Goal: Communication & Community: Answer question/provide support

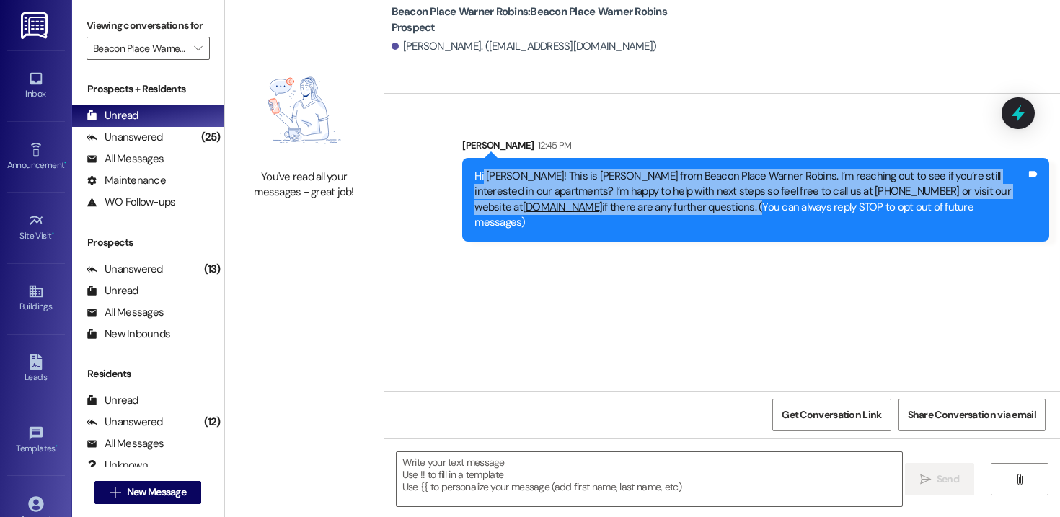
drag, startPoint x: 783, startPoint y: 207, endPoint x: 475, endPoint y: 172, distance: 310.5
click at [475, 172] on div "Hi [PERSON_NAME]! This is [PERSON_NAME] from Beacon Place Warner Robins. I’m re…" at bounding box center [749, 200] width 551 height 62
drag, startPoint x: 468, startPoint y: 174, endPoint x: 782, endPoint y: 208, distance: 316.1
click at [782, 208] on div "Hi [PERSON_NAME]! This is [PERSON_NAME] from Beacon Place Warner Robins. I’m re…" at bounding box center [749, 200] width 551 height 62
copy div "Hi [PERSON_NAME]! This is [PERSON_NAME] from Beacon Place Warner Robins. I’m re…"
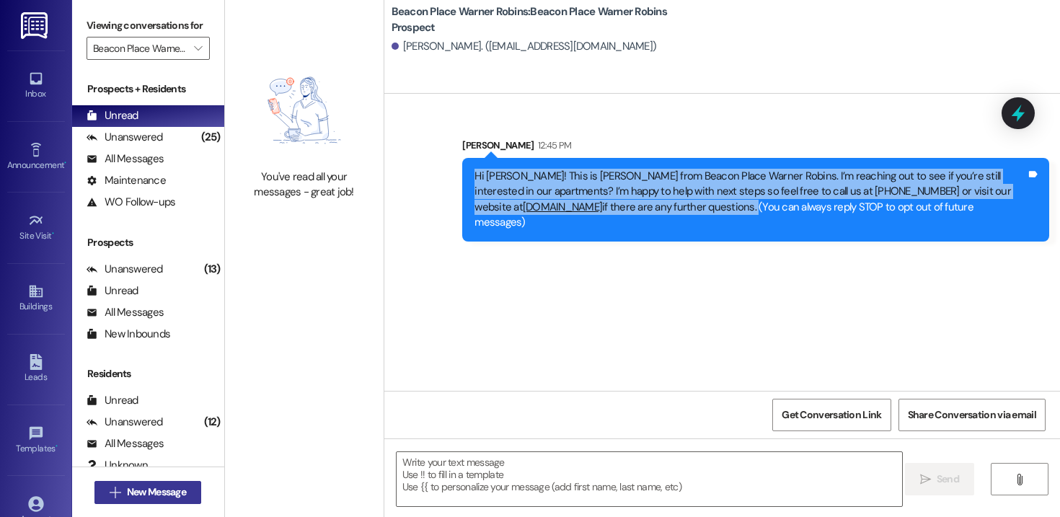
click at [164, 494] on span "New Message" at bounding box center [156, 491] width 59 height 15
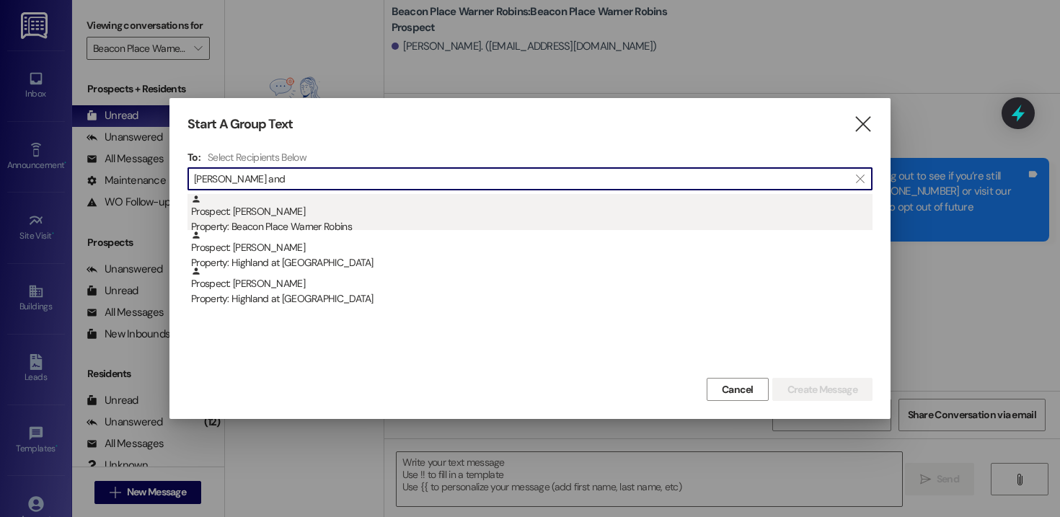
type input "[PERSON_NAME] and"
click at [299, 208] on div "Prospect: [PERSON_NAME] Property: [GEOGRAPHIC_DATA] Warner Robins" at bounding box center [531, 214] width 681 height 41
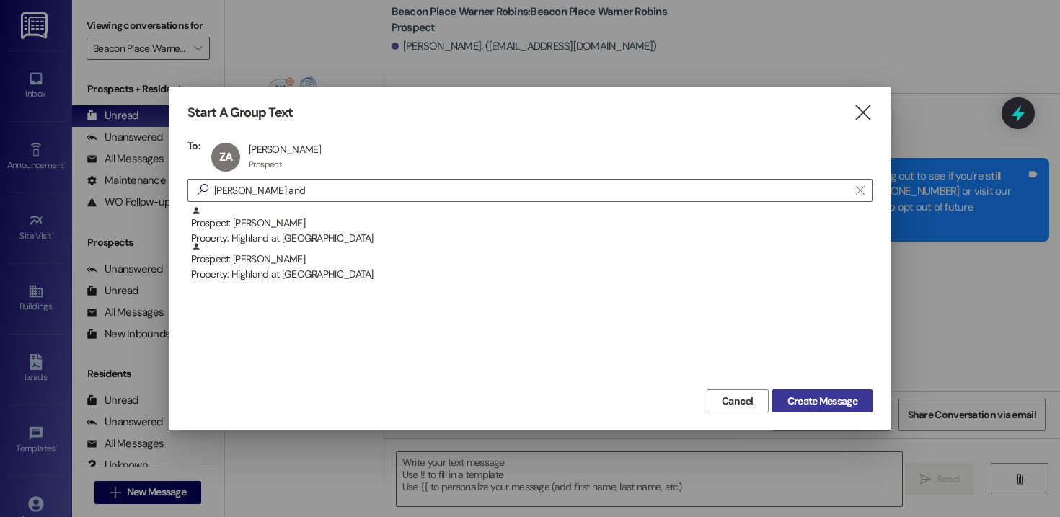
click at [799, 394] on span "Create Message" at bounding box center [822, 401] width 70 height 15
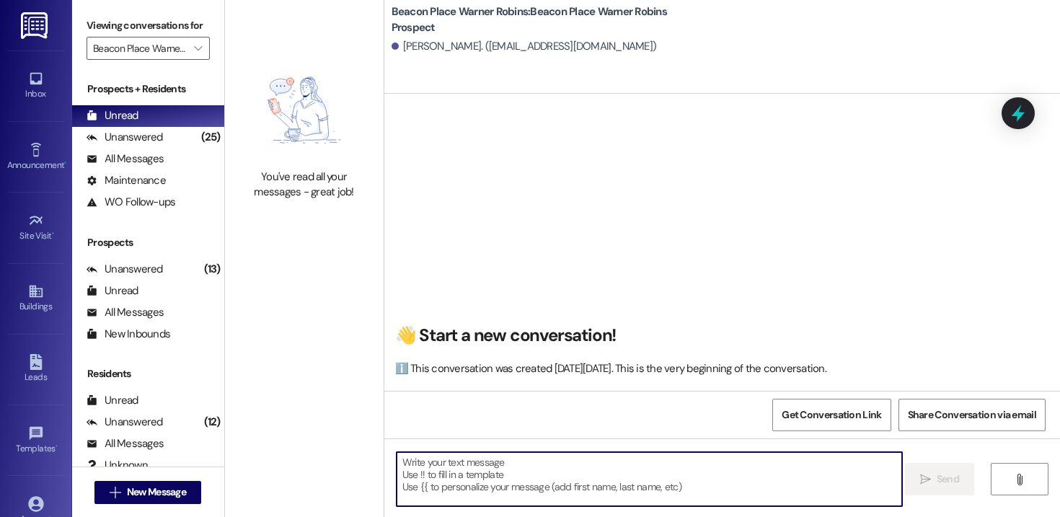
click at [577, 492] on textarea at bounding box center [648, 479] width 505 height 54
paste textarea "Hi [PERSON_NAME]! This is [PERSON_NAME] from Beacon Place Warner Robins. I’m re…"
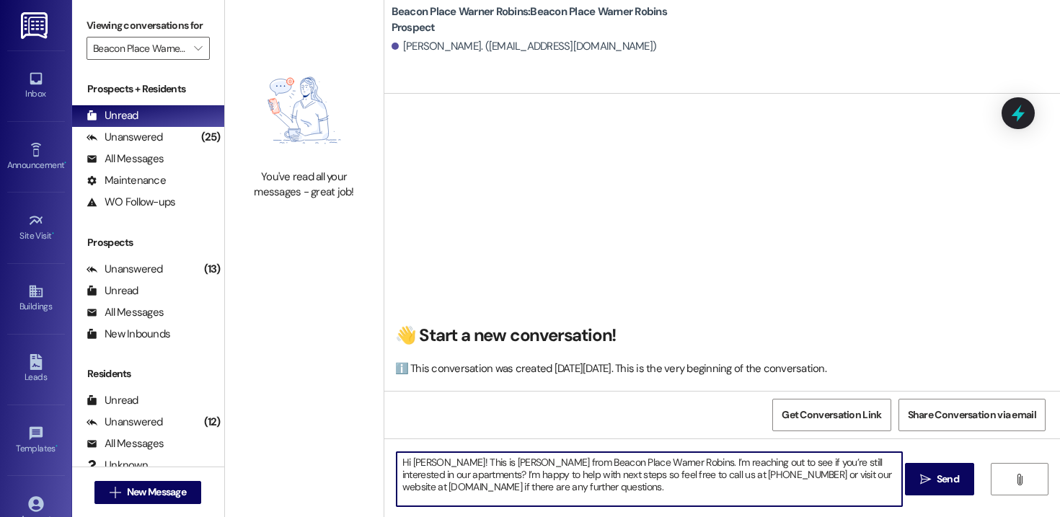
drag, startPoint x: 434, startPoint y: 465, endPoint x: 407, endPoint y: 462, distance: 27.5
click at [407, 462] on textarea "Hi [PERSON_NAME]! This is [PERSON_NAME] from Beacon Place Warner Robins. I’m re…" at bounding box center [648, 479] width 505 height 54
drag, startPoint x: 702, startPoint y: 493, endPoint x: 375, endPoint y: 407, distance: 338.5
click at [384, 407] on div "👋 Start a new conversation! ℹ️ This conversation was created [DATE][DATE]. This…" at bounding box center [721, 352] width 675 height 517
type textarea "Hi [PERSON_NAME]! This is [PERSON_NAME] from Beacon Place Warner Robins. I’m re…"
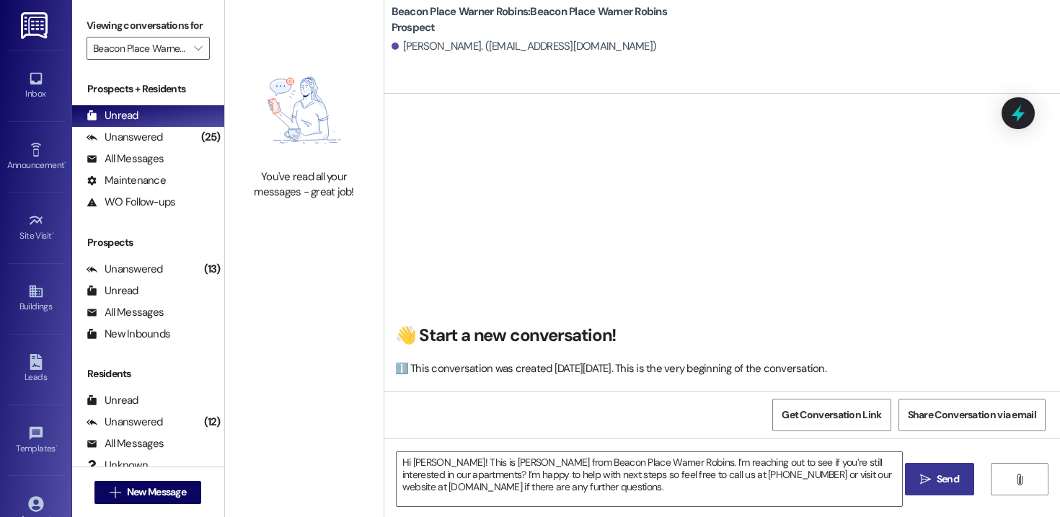
click at [938, 484] on span "Send" at bounding box center [947, 478] width 22 height 15
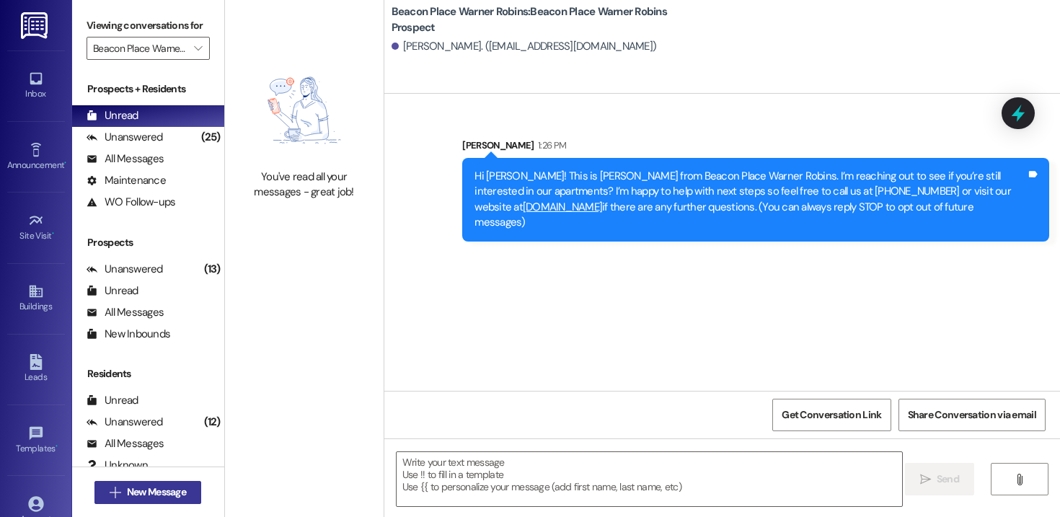
click at [171, 495] on span "New Message" at bounding box center [156, 491] width 59 height 15
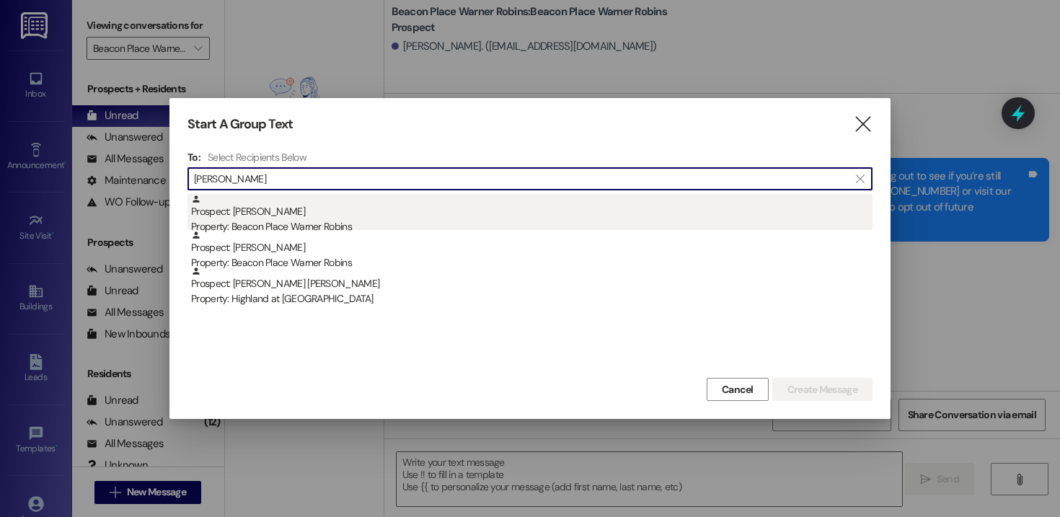
type input "[PERSON_NAME]"
click at [298, 224] on div "Property: Beacon Place Warner Robins" at bounding box center [531, 226] width 681 height 15
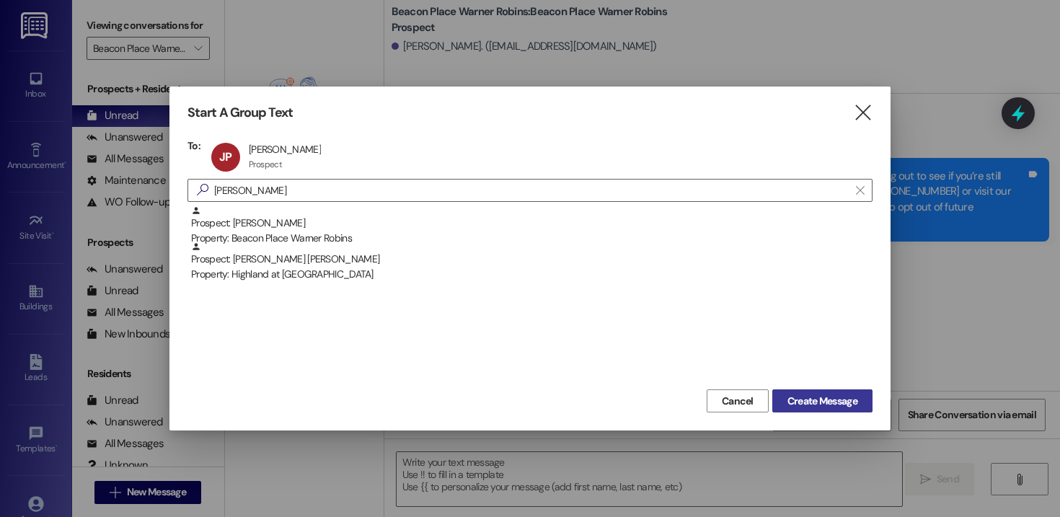
click at [803, 396] on span "Create Message" at bounding box center [822, 401] width 70 height 15
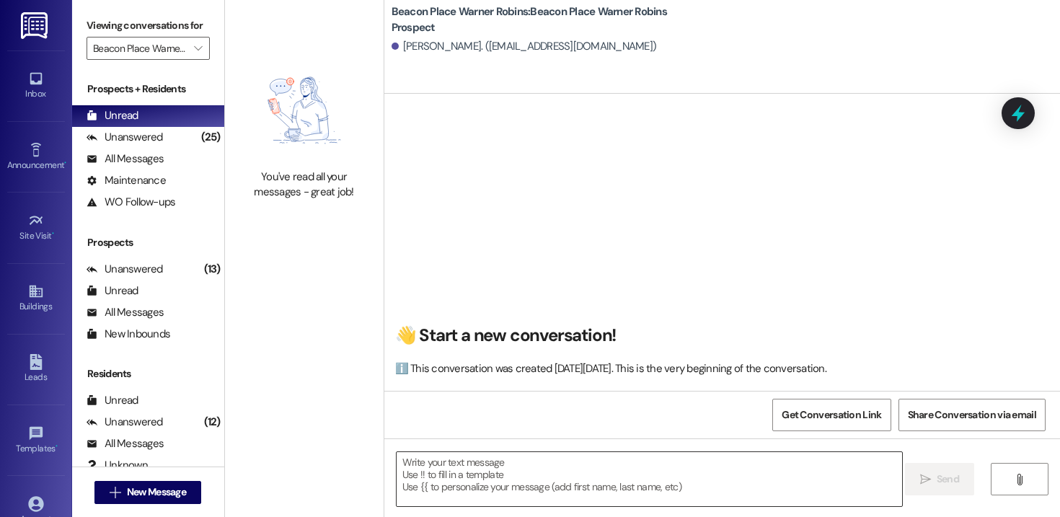
click at [496, 478] on textarea at bounding box center [648, 479] width 505 height 54
paste textarea "Hi [PERSON_NAME]! This is [PERSON_NAME] from Beacon Place Warner Robins. I’m re…"
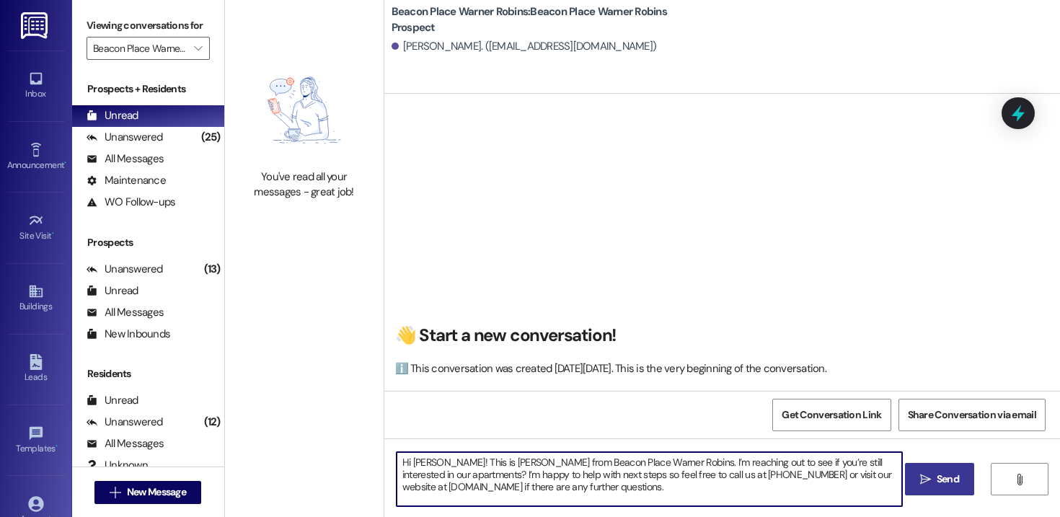
drag, startPoint x: 425, startPoint y: 461, endPoint x: 407, endPoint y: 459, distance: 18.8
click at [407, 459] on textarea "Hi [PERSON_NAME]! This is [PERSON_NAME] from Beacon Place Warner Robins. I’m re…" at bounding box center [648, 479] width 505 height 54
drag, startPoint x: 700, startPoint y: 493, endPoint x: 374, endPoint y: 453, distance: 328.2
click at [374, 453] on div "You've read all your messages - great job! Beacon Place Warner Robins: Beacon P…" at bounding box center [642, 258] width 835 height 517
type textarea "Hi [PERSON_NAME]! This is [PERSON_NAME] from Beacon Place Warner Robins. I’m re…"
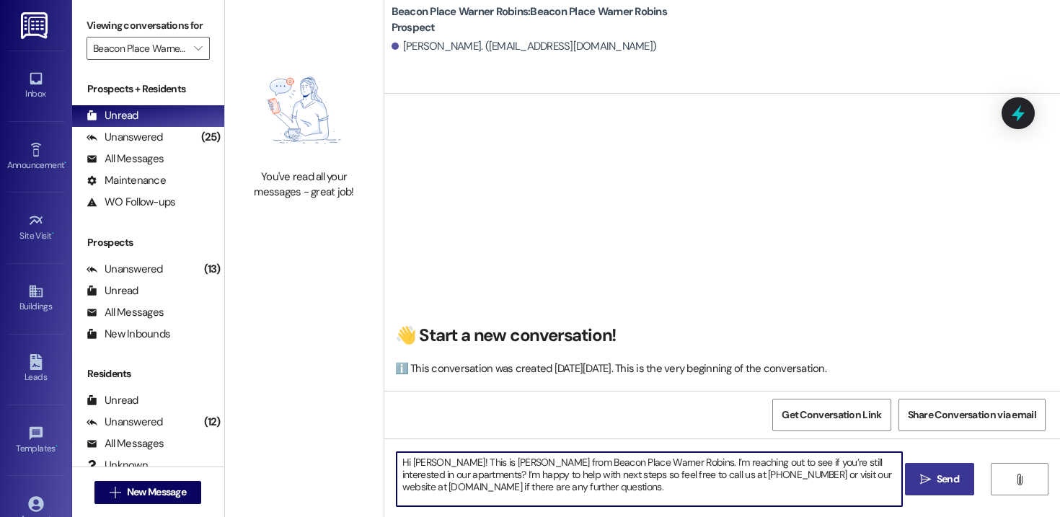
click at [945, 484] on span "Send" at bounding box center [947, 478] width 22 height 15
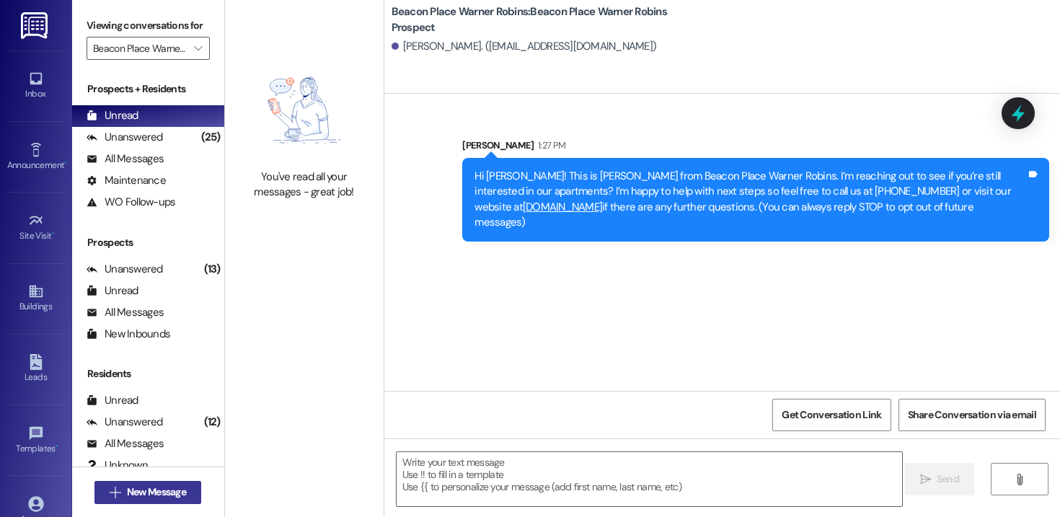
click at [142, 496] on span "New Message" at bounding box center [156, 491] width 59 height 15
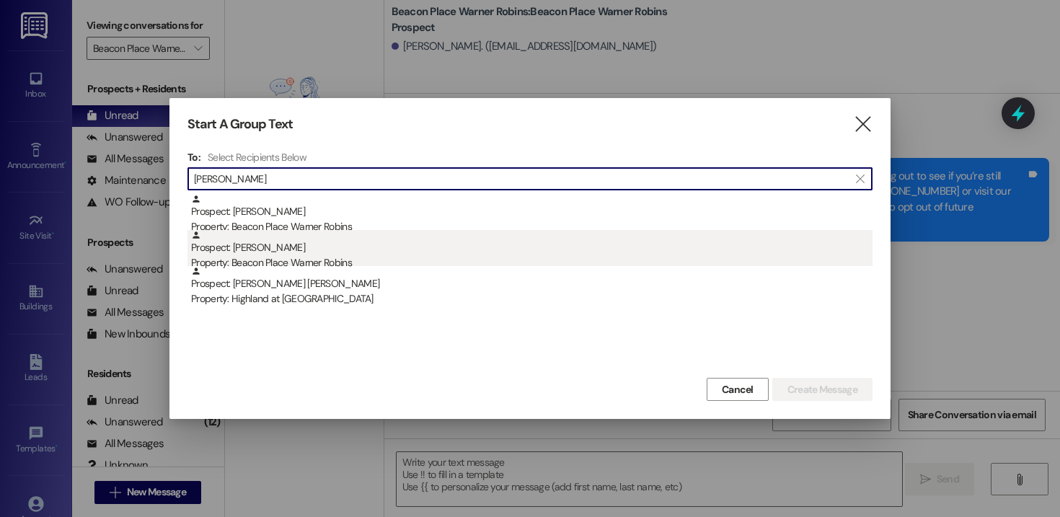
type input "[PERSON_NAME]"
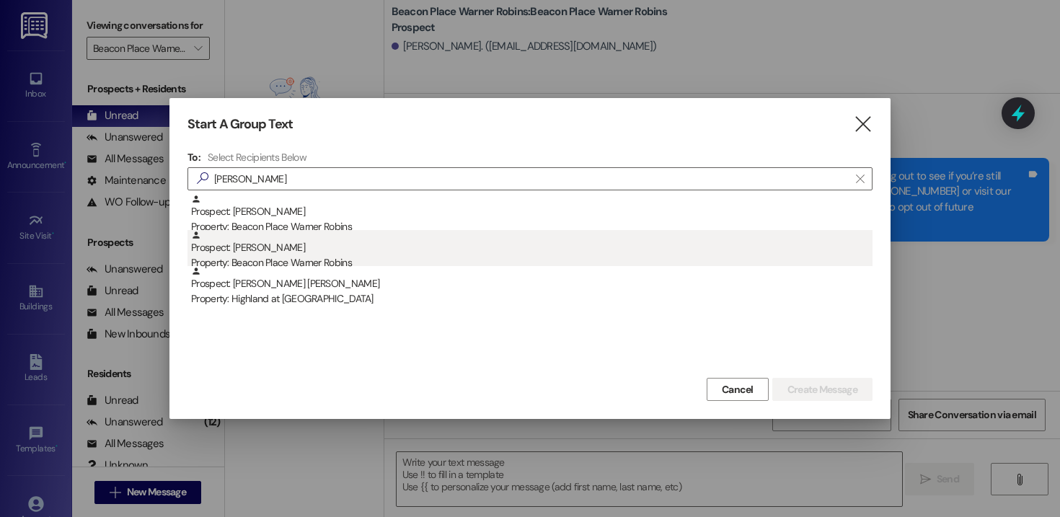
click at [344, 251] on div "Prospect: [PERSON_NAME] Property: Beacon Place Warner Robins" at bounding box center [531, 250] width 681 height 41
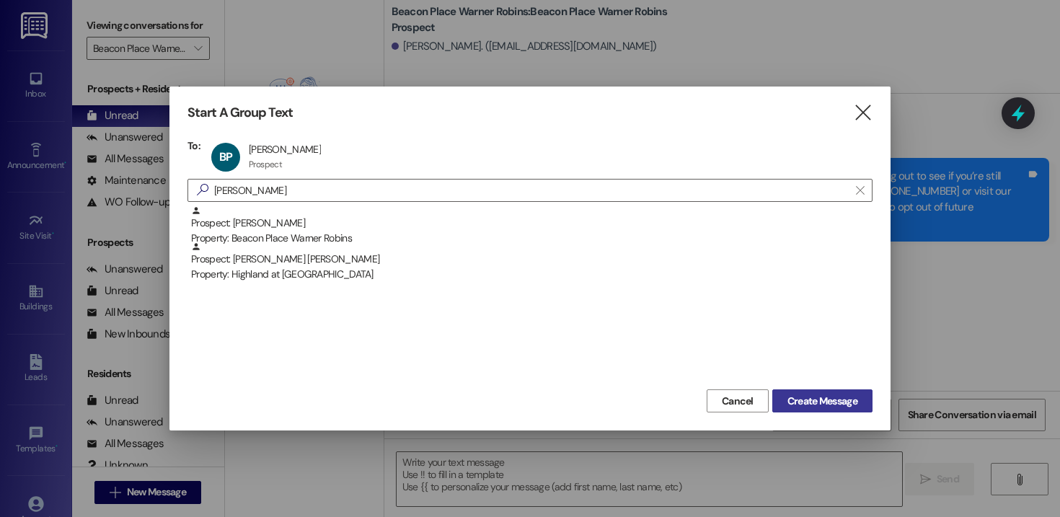
click at [820, 402] on span "Create Message" at bounding box center [822, 401] width 70 height 15
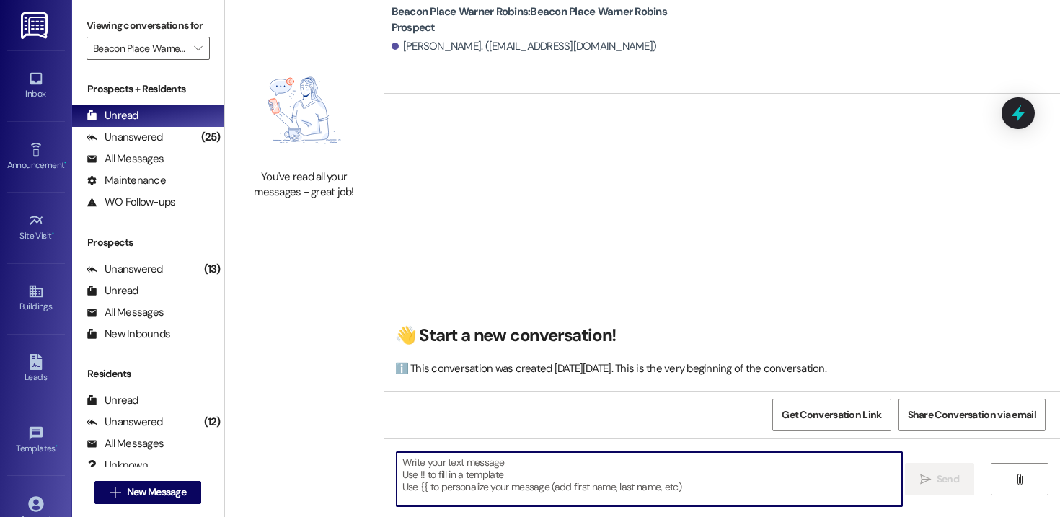
click at [606, 478] on textarea at bounding box center [648, 479] width 505 height 54
paste textarea "Hi [PERSON_NAME]! This is [PERSON_NAME] from Beacon Place Warner Robins. I’m re…"
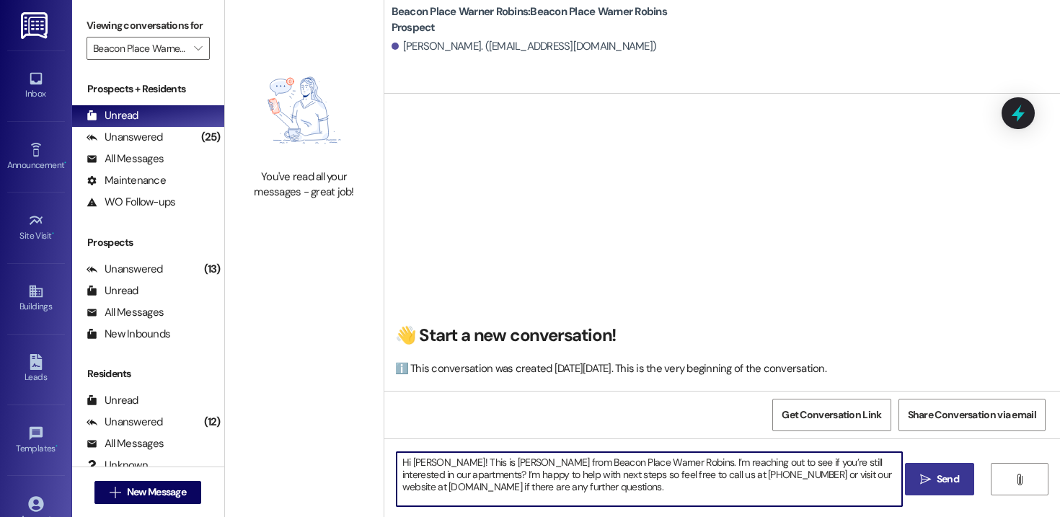
drag, startPoint x: 438, startPoint y: 465, endPoint x: 408, endPoint y: 463, distance: 30.3
click at [408, 463] on textarea "Hi [PERSON_NAME]! This is [PERSON_NAME] from Beacon Place Warner Robins. I’m re…" at bounding box center [648, 479] width 505 height 54
drag, startPoint x: 437, startPoint y: 462, endPoint x: 407, endPoint y: 464, distance: 31.1
click at [406, 464] on textarea "Hi [PERSON_NAME]! This is [PERSON_NAME] from Beacon Place Warner Robins. I’m re…" at bounding box center [648, 479] width 505 height 54
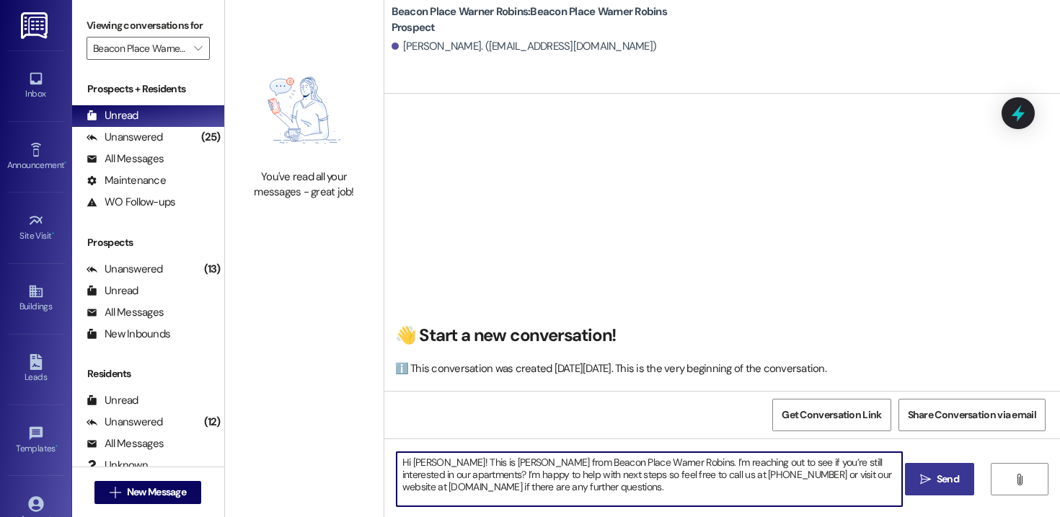
drag, startPoint x: 735, startPoint y: 485, endPoint x: 412, endPoint y: 431, distance: 327.4
click at [412, 431] on div "👋 Start a new conversation! ℹ️ This conversation was created [DATE][DATE]. This…" at bounding box center [721, 352] width 675 height 517
type textarea "Hi [PERSON_NAME]! This is [PERSON_NAME] from Beacon Place Warner Robins. I’m re…"
click at [939, 485] on span "Send" at bounding box center [947, 478] width 22 height 15
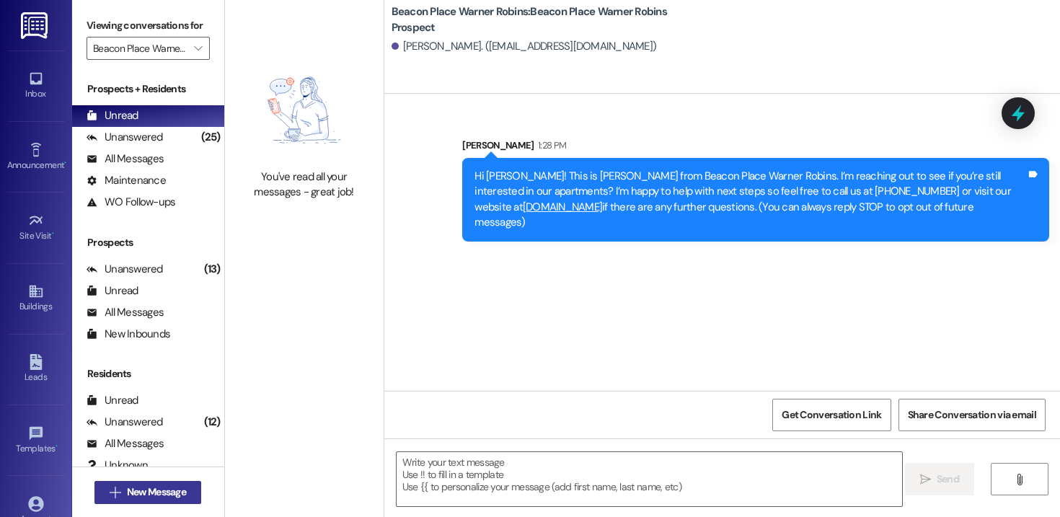
click at [174, 487] on span "New Message" at bounding box center [156, 491] width 59 height 15
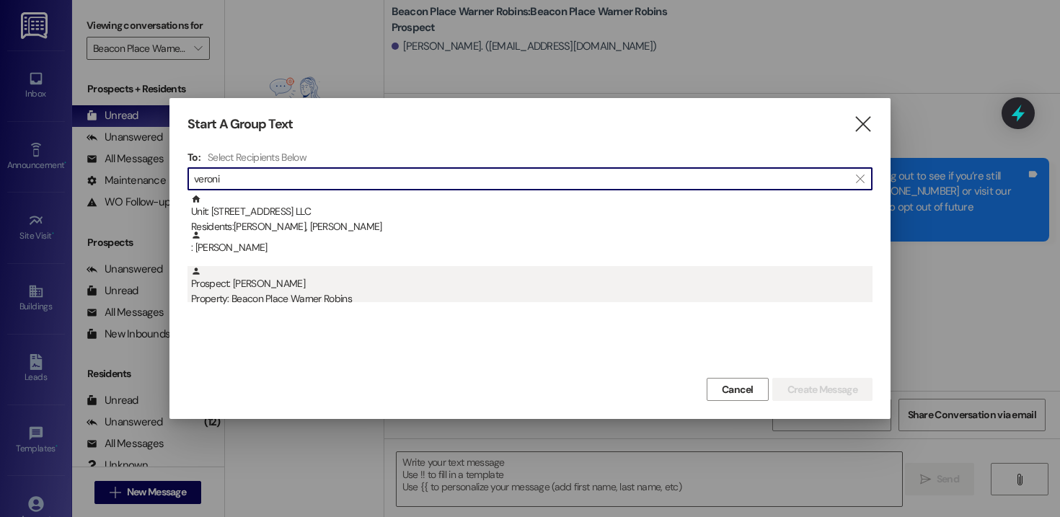
type input "veroni"
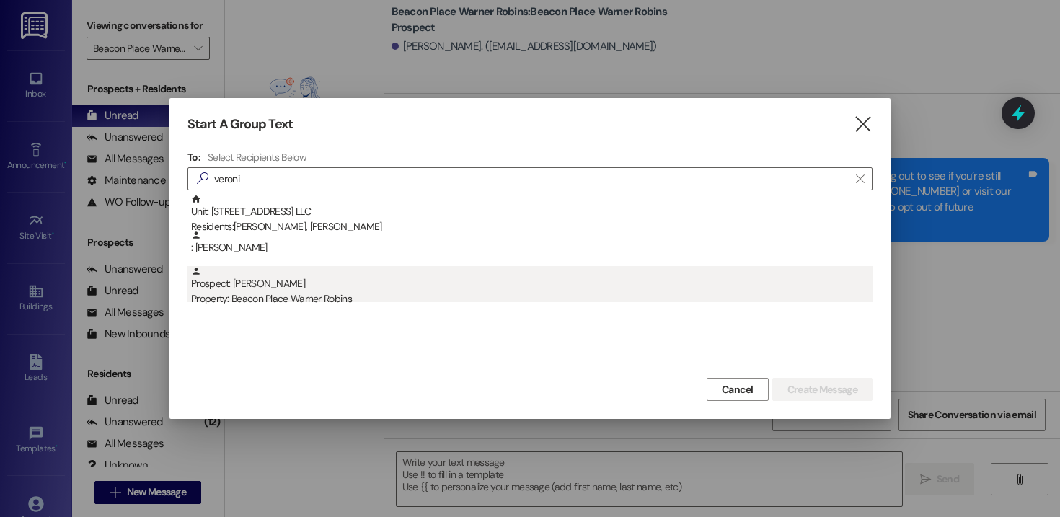
click at [304, 295] on div "Property: Beacon Place Warner Robins" at bounding box center [531, 298] width 681 height 15
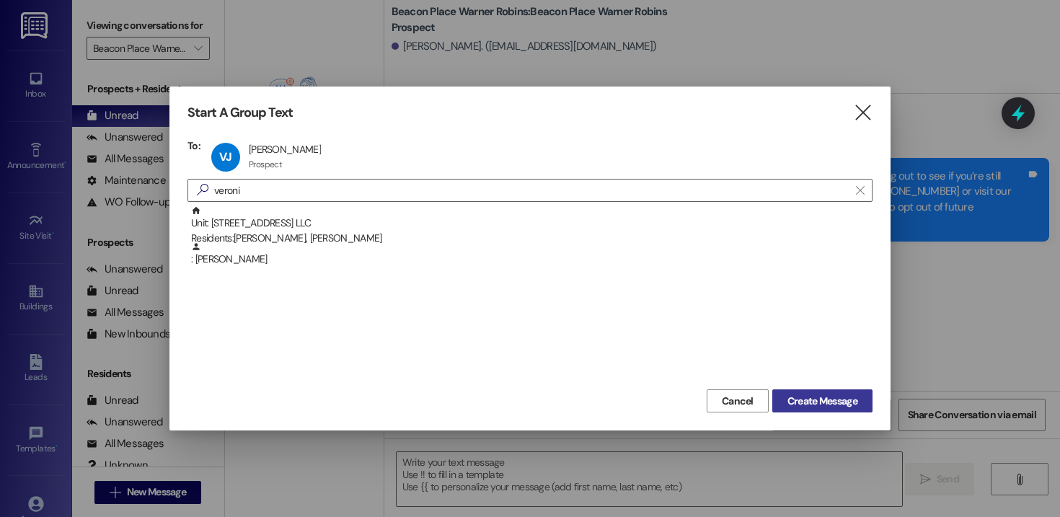
click at [835, 390] on button "Create Message" at bounding box center [822, 400] width 100 height 23
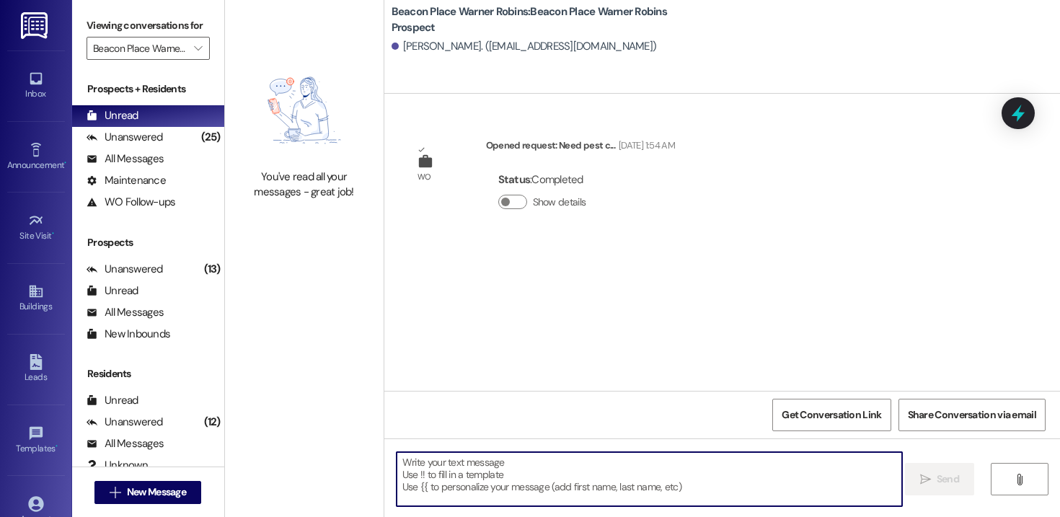
click at [639, 471] on textarea at bounding box center [648, 479] width 505 height 54
paste textarea "Hi [PERSON_NAME]! This is [PERSON_NAME] from Beacon Place Warner Robins. I’m re…"
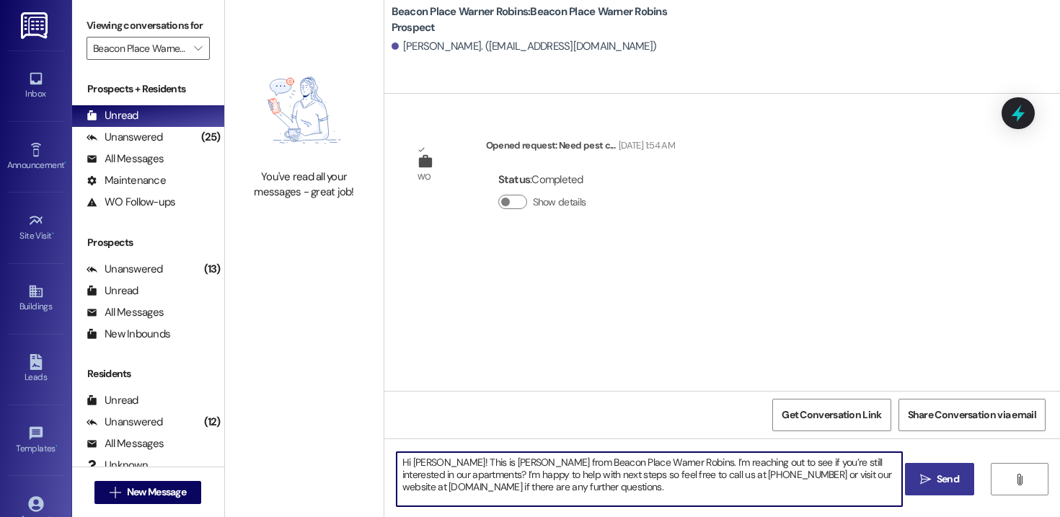
type textarea "Hi [PERSON_NAME]! This is [PERSON_NAME] from Beacon Place Warner Robins. I’m re…"
click at [435, 468] on textarea "Hi [PERSON_NAME]! This is [PERSON_NAME] from Beacon Place Warner Robins. I’m re…" at bounding box center [648, 479] width 505 height 54
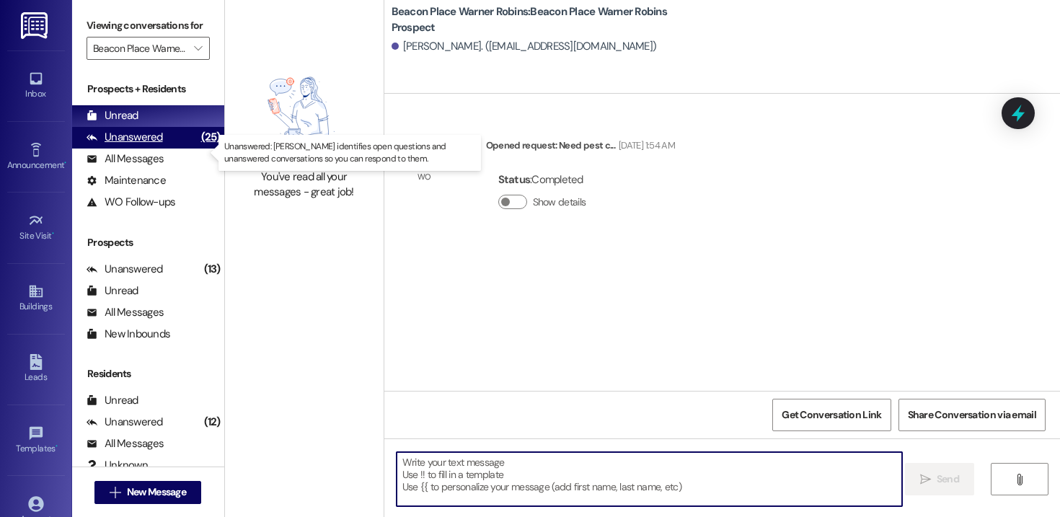
click at [151, 145] on div "Unanswered" at bounding box center [124, 137] width 76 height 15
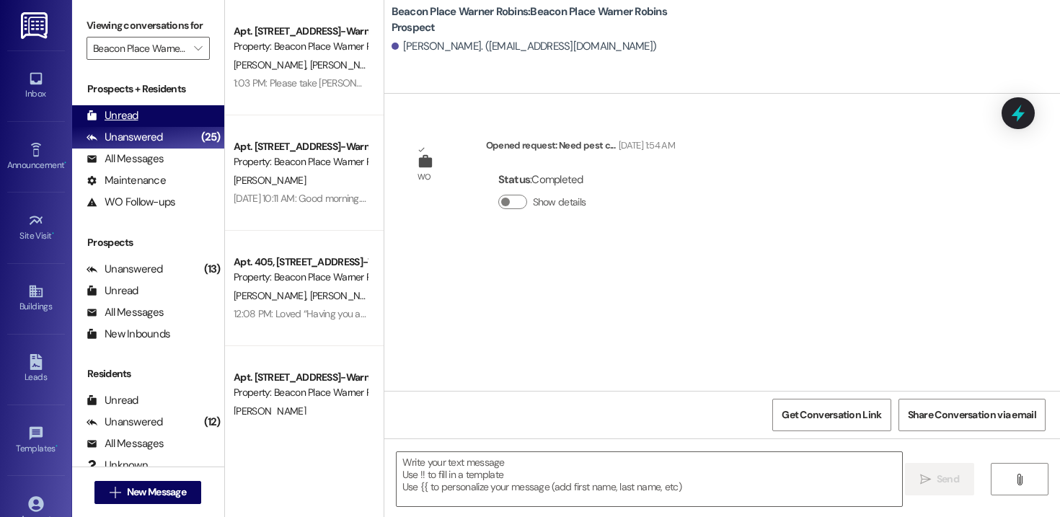
click at [136, 123] on div "Unread" at bounding box center [112, 115] width 52 height 15
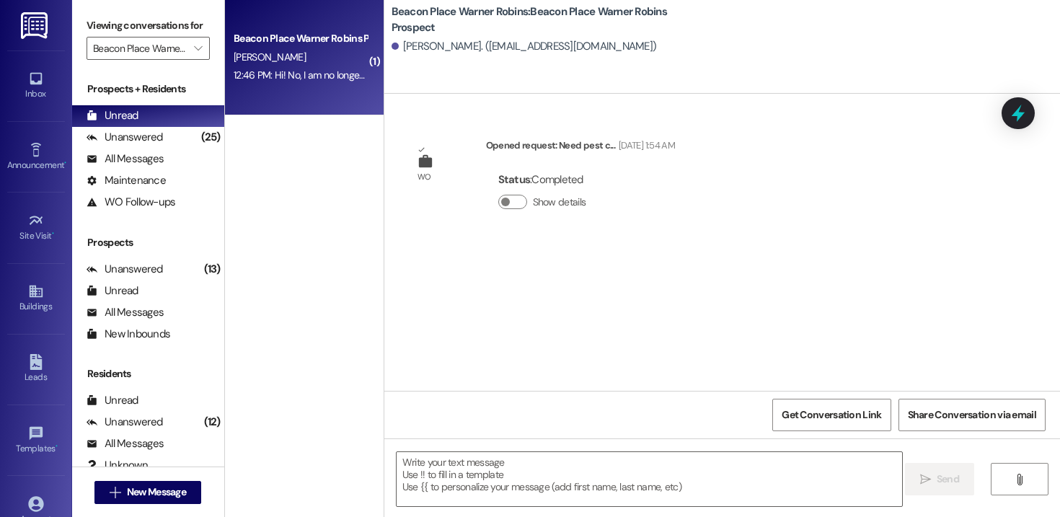
click at [292, 48] on div "[PERSON_NAME]" at bounding box center [300, 57] width 136 height 18
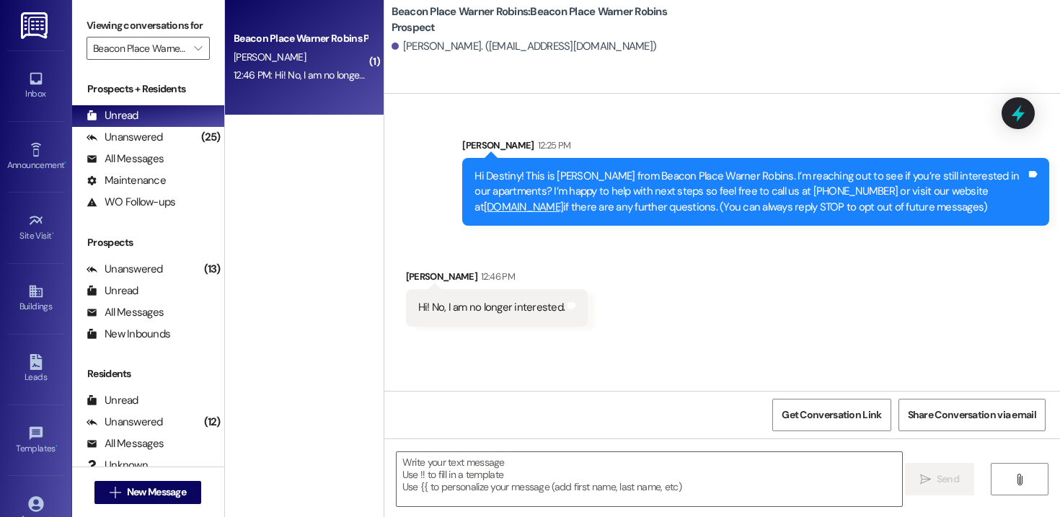
click at [525, 315] on div "Hi! No, I am no longer interested." at bounding box center [491, 307] width 147 height 15
copy div "Hi! No, I am no longer interested. Tags and notes"
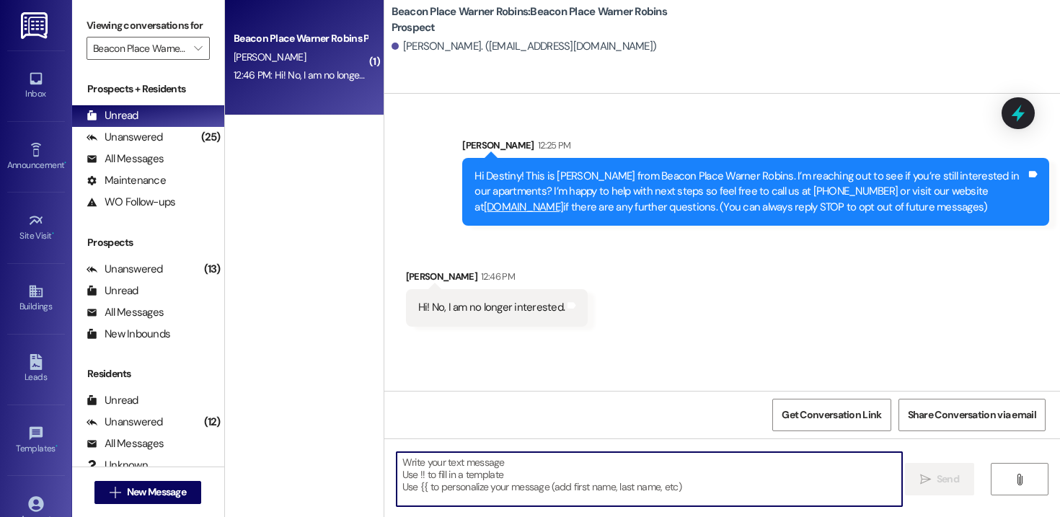
click at [524, 500] on textarea at bounding box center [648, 479] width 505 height 54
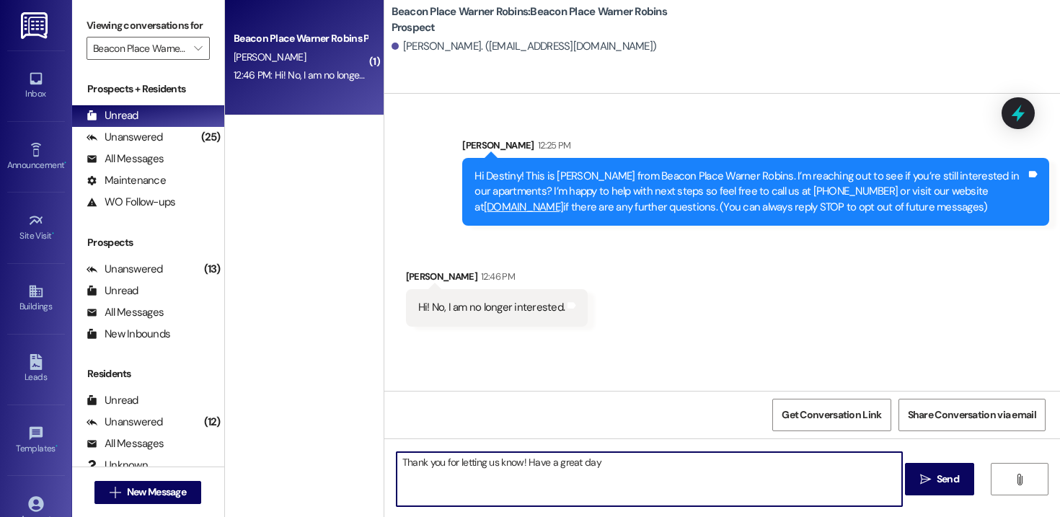
type textarea "Thank you for letting us know! Have a great day!"
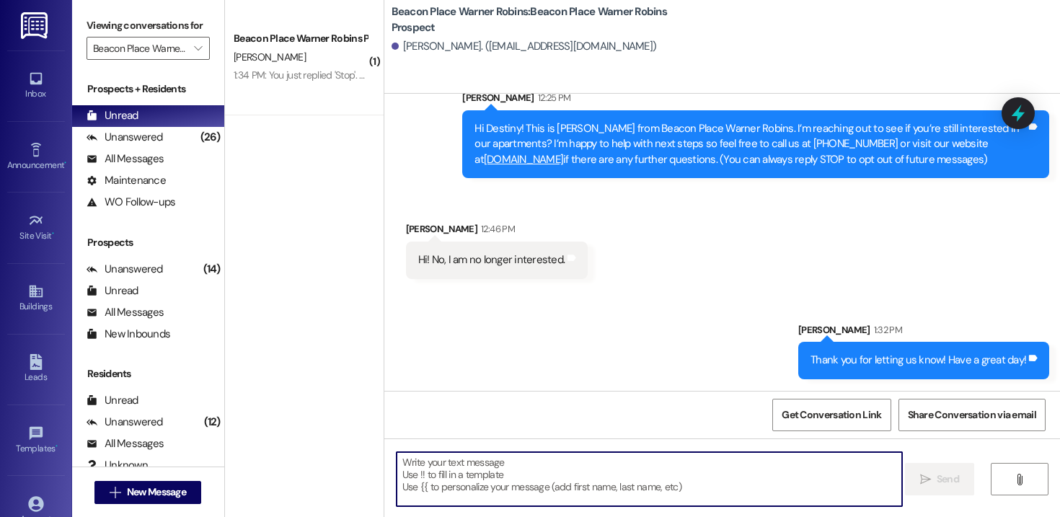
scroll to position [63, 0]
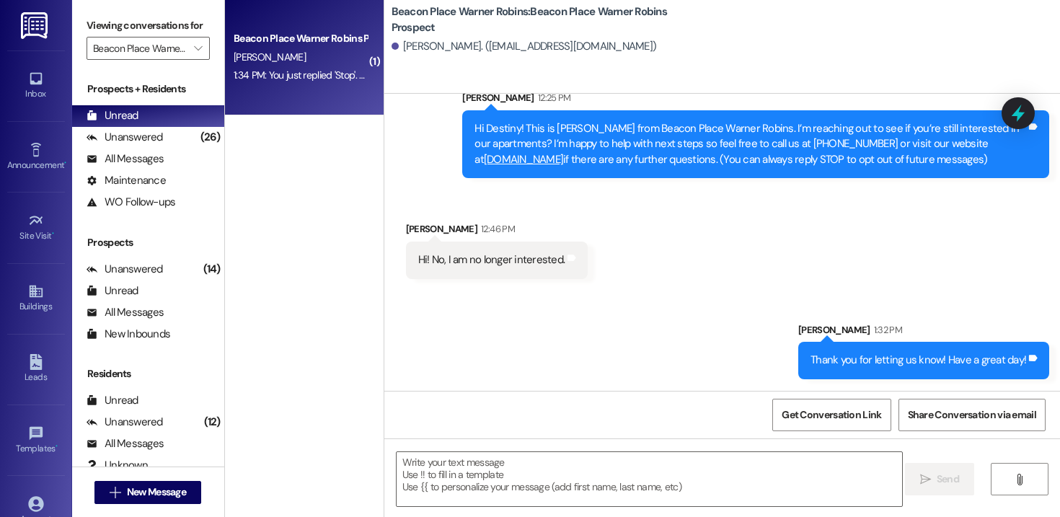
click at [311, 83] on div "1:34 PM: You just replied 'Stop'. Are you sure you want to opt out of this thre…" at bounding box center [300, 75] width 136 height 18
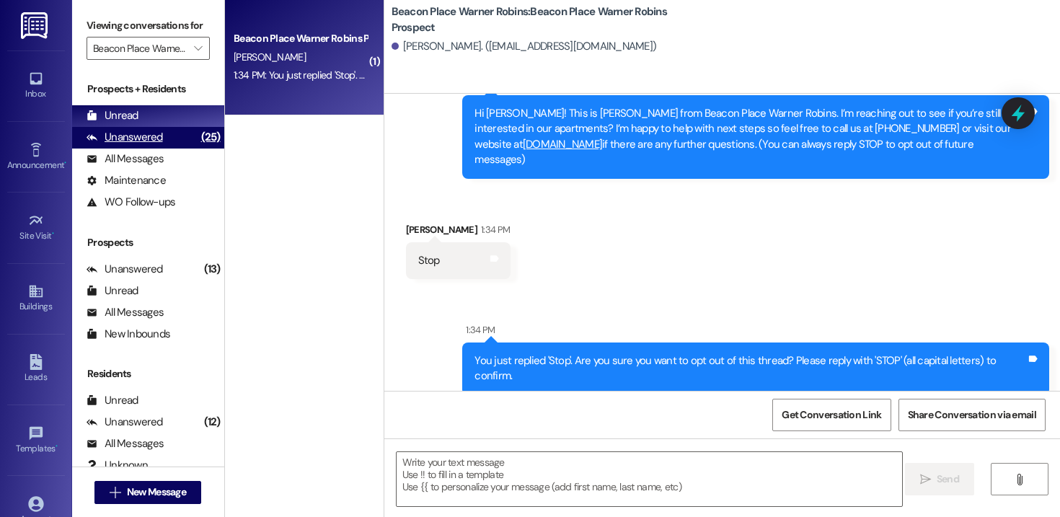
click at [158, 145] on div "Unanswered" at bounding box center [124, 137] width 76 height 15
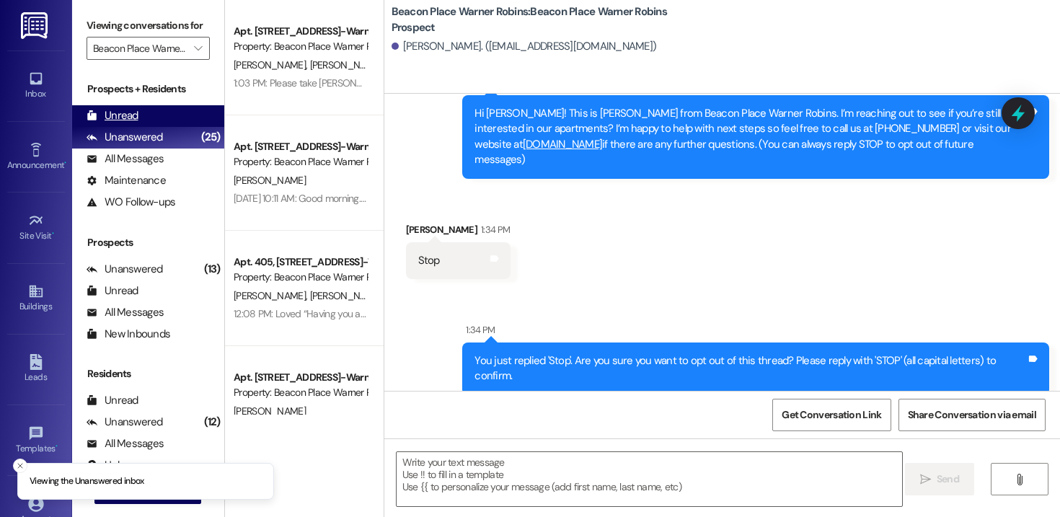
click at [148, 127] on div "Unread (0)" at bounding box center [148, 116] width 152 height 22
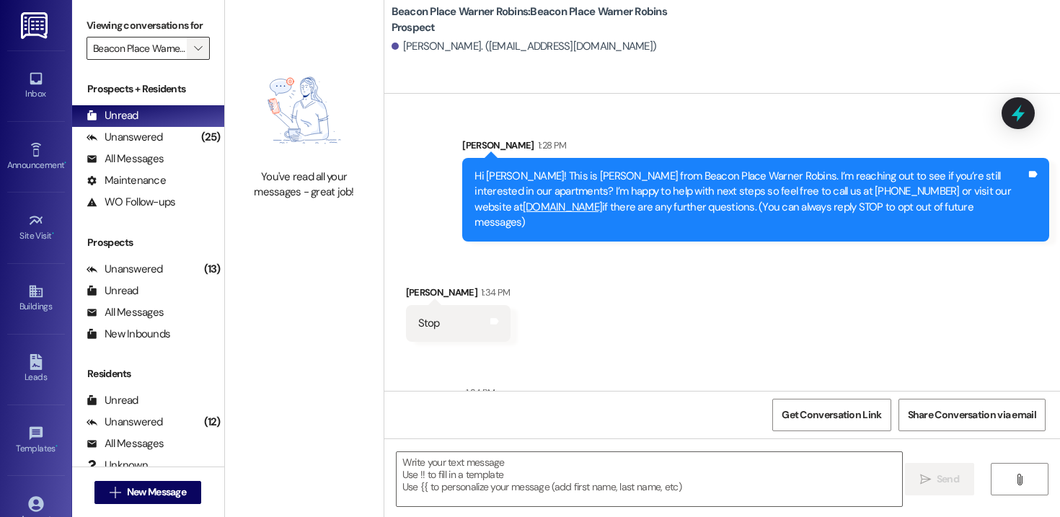
click at [191, 60] on span "" at bounding box center [198, 48] width 14 height 23
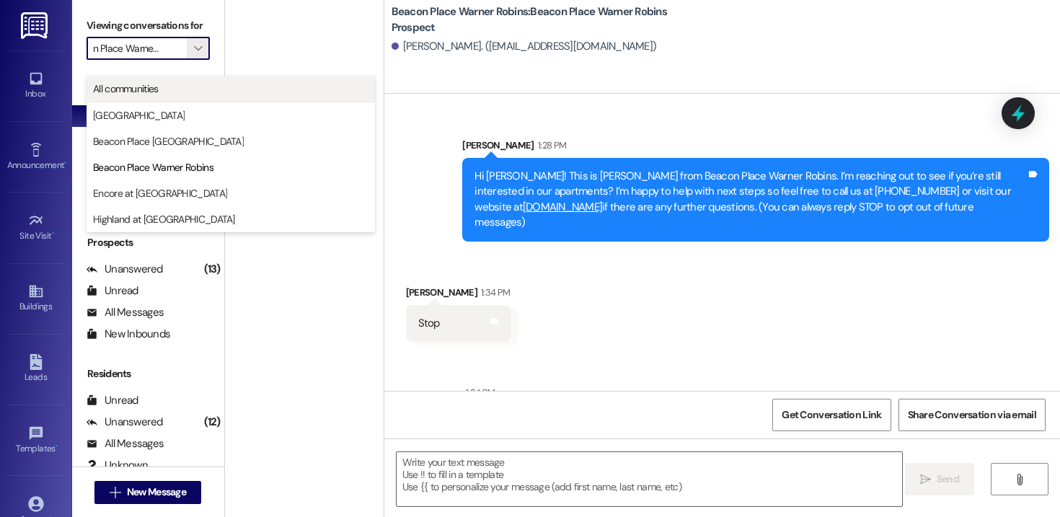
click at [198, 93] on span "All communities" at bounding box center [230, 88] width 275 height 14
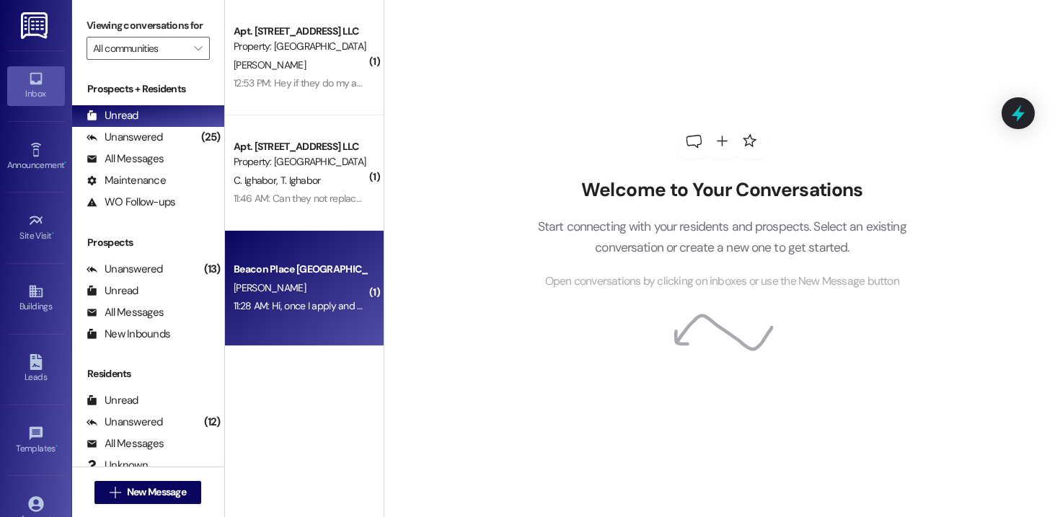
click at [330, 262] on div "Beacon Place [GEOGRAPHIC_DATA] Prospect" at bounding box center [300, 269] width 133 height 15
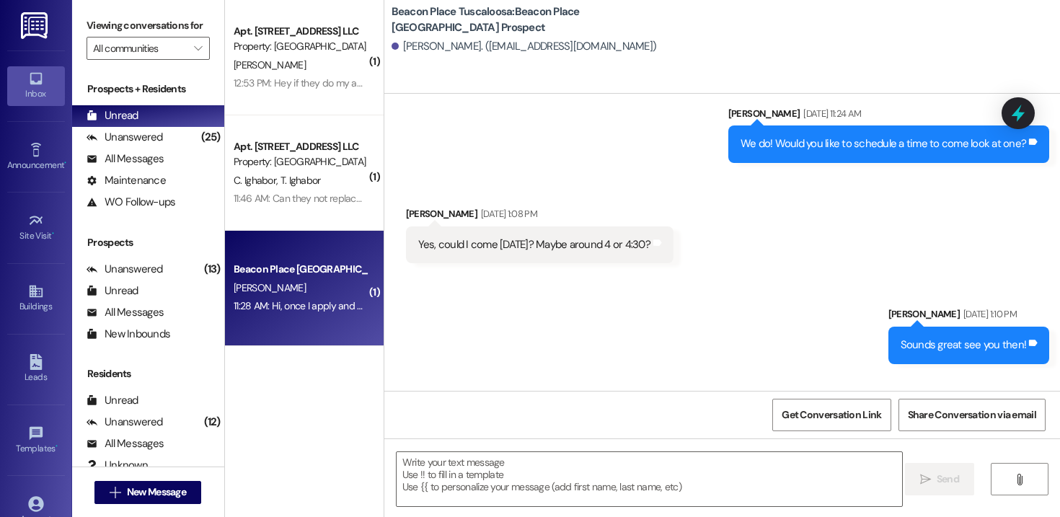
scroll to position [349, 0]
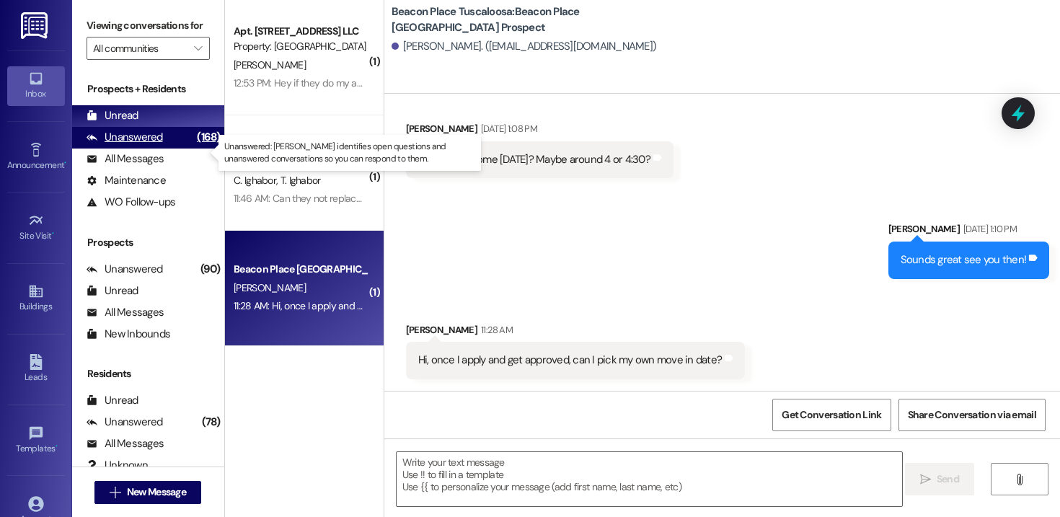
click at [156, 145] on div "Unanswered" at bounding box center [124, 137] width 76 height 15
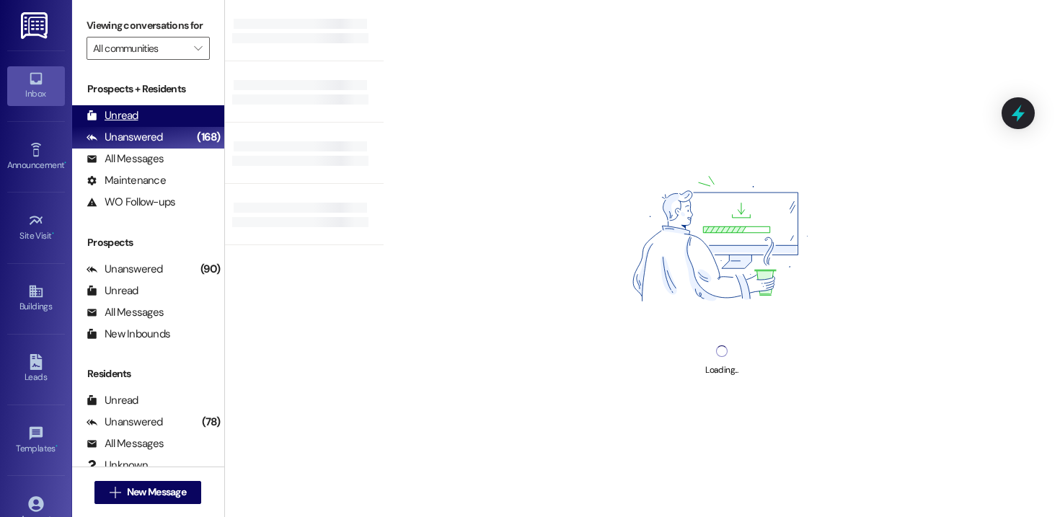
click at [142, 127] on div "Unread (0)" at bounding box center [148, 116] width 152 height 22
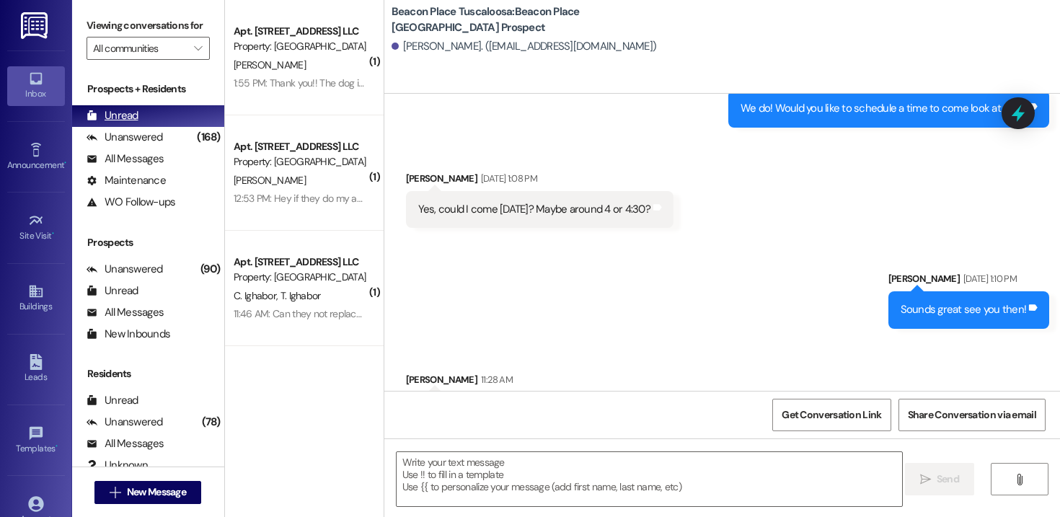
scroll to position [348, 0]
